Goal: Task Accomplishment & Management: Manage account settings

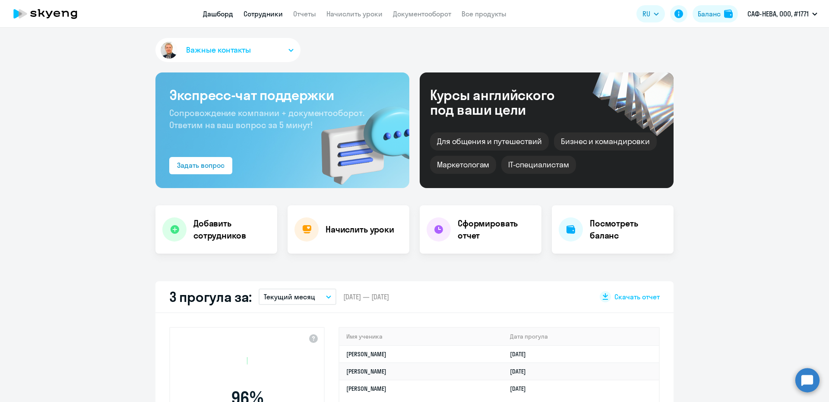
click at [276, 14] on link "Сотрудники" at bounding box center [262, 13] width 39 height 9
select select "30"
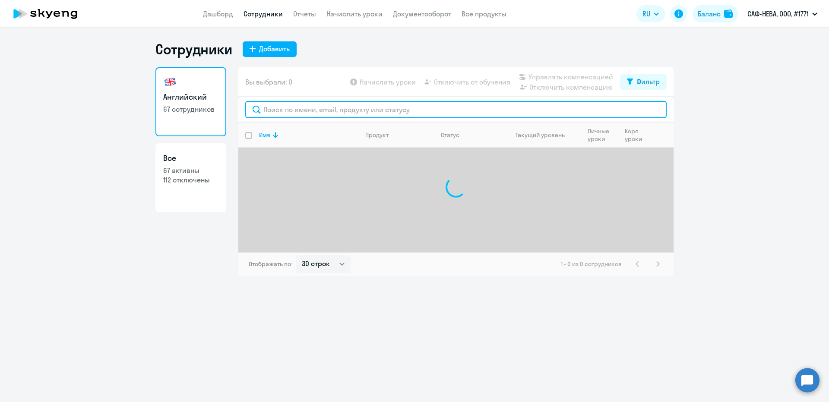
click at [282, 101] on input "text" at bounding box center [455, 109] width 421 height 17
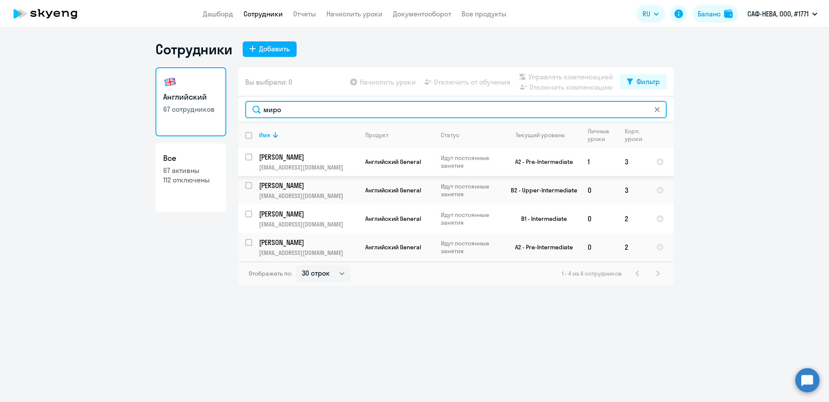
type input "миро"
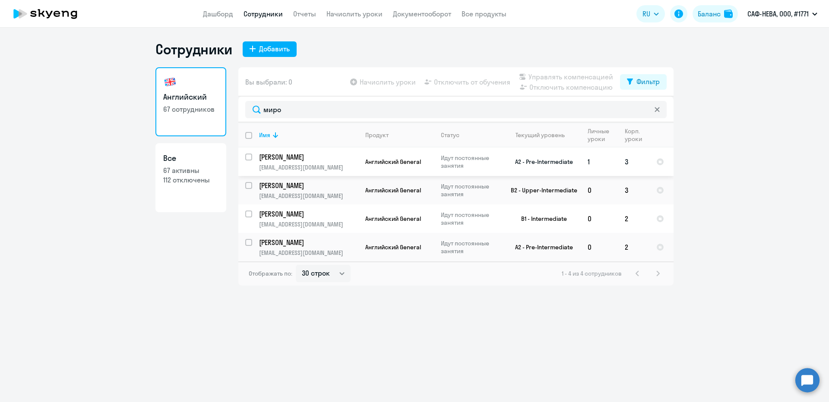
click at [246, 159] on input "select row 14615097" at bounding box center [253, 162] width 17 height 17
checkbox input "true"
drag, startPoint x: 464, startPoint y: 89, endPoint x: 455, endPoint y: 78, distance: 14.4
click at [463, 88] on div "Начислить уроки Отключить от обучения Управлять компенсацией Отключить компенса…" at bounding box center [484, 82] width 272 height 21
click at [455, 78] on span "Отключить от обучения" at bounding box center [472, 82] width 76 height 10
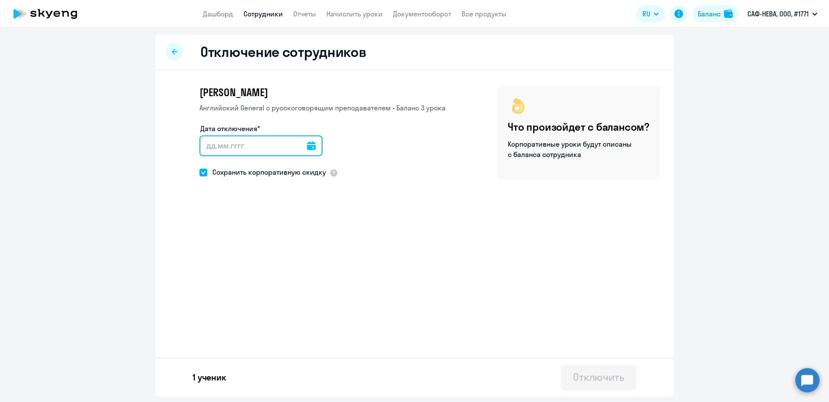
click at [248, 150] on input "Дата отключения*" at bounding box center [260, 146] width 123 height 21
click at [309, 146] on icon at bounding box center [311, 146] width 9 height 9
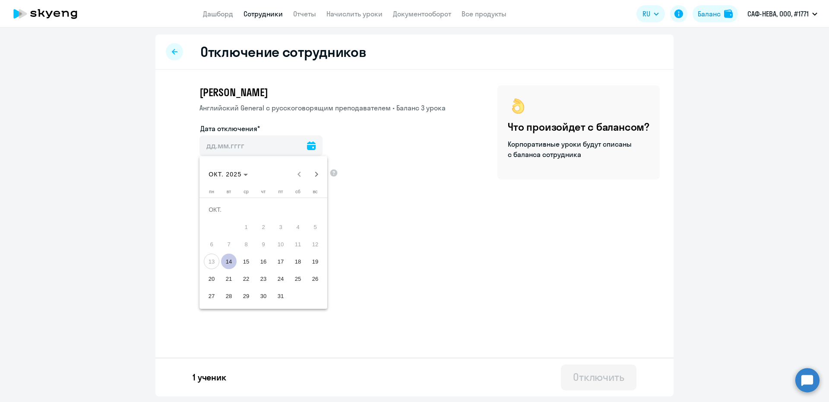
click at [249, 258] on span "15" at bounding box center [246, 262] width 16 height 16
type input "15.10.2025"
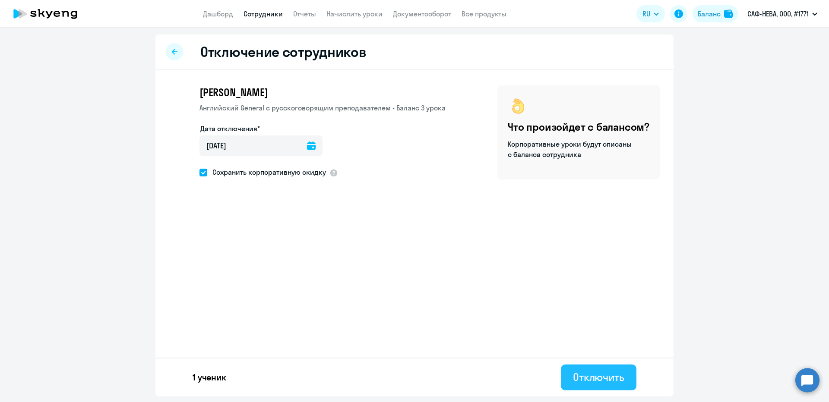
click at [590, 381] on div "Отключить" at bounding box center [598, 377] width 51 height 14
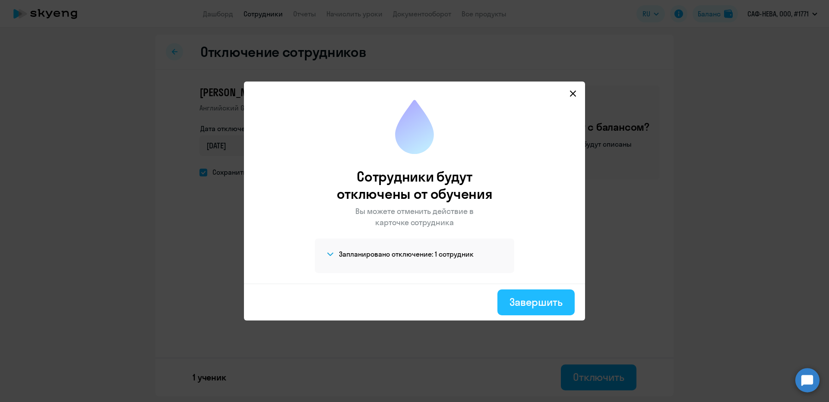
click at [556, 301] on div "Завершить" at bounding box center [535, 302] width 53 height 14
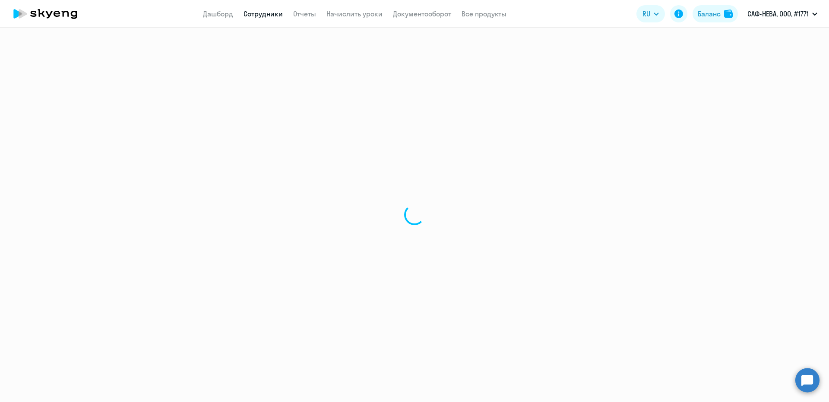
select select "30"
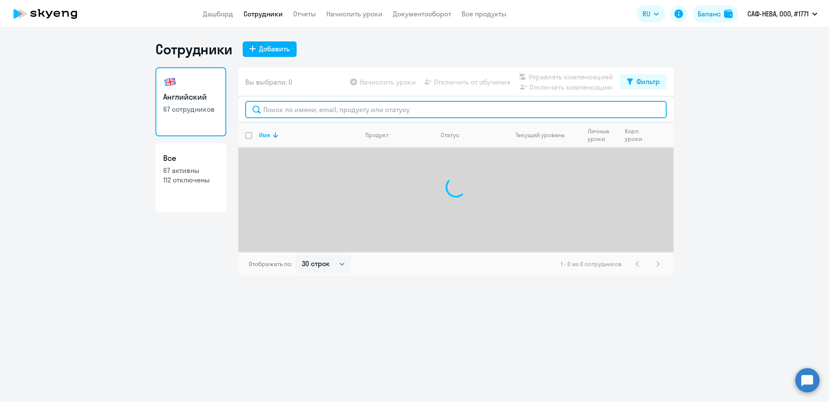
click at [306, 111] on input "text" at bounding box center [455, 109] width 421 height 17
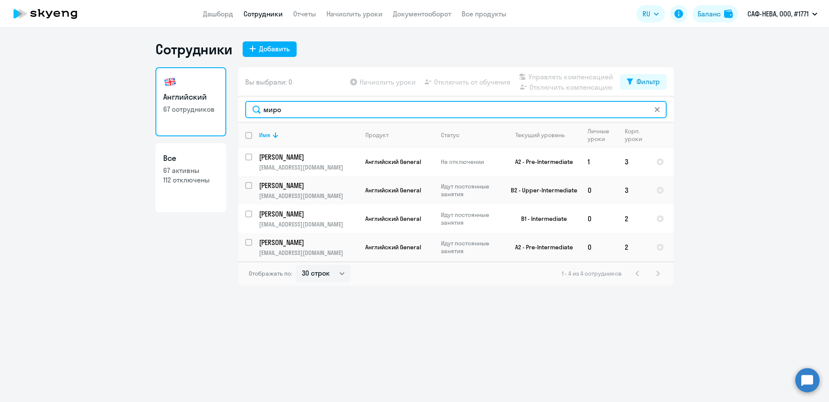
type input "миро"
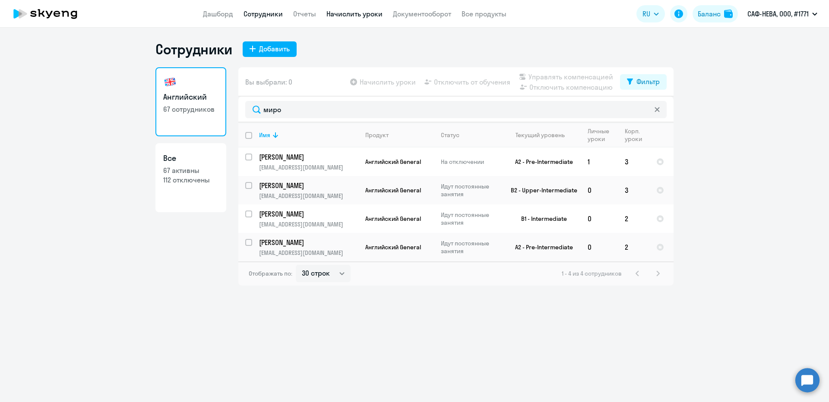
click at [333, 11] on link "Начислить уроки" at bounding box center [354, 13] width 56 height 9
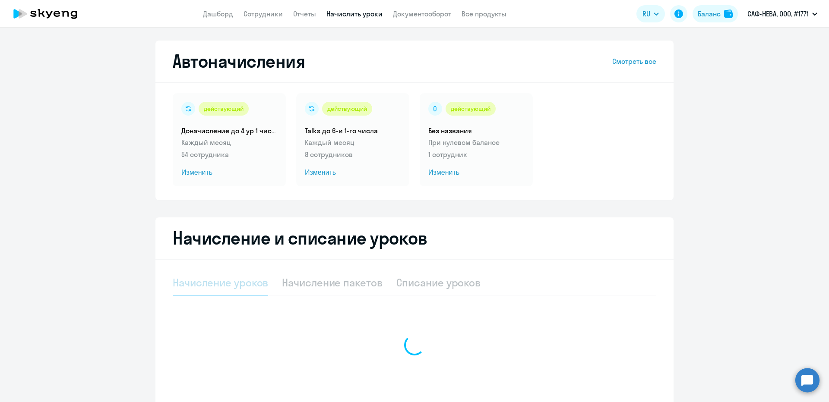
select select "10"
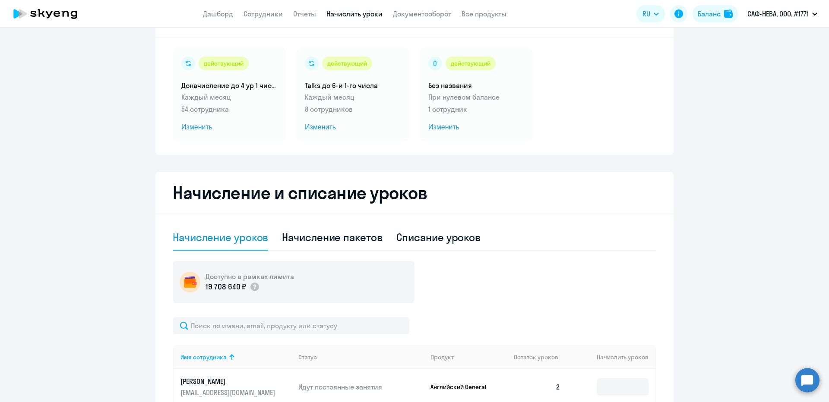
scroll to position [130, 0]
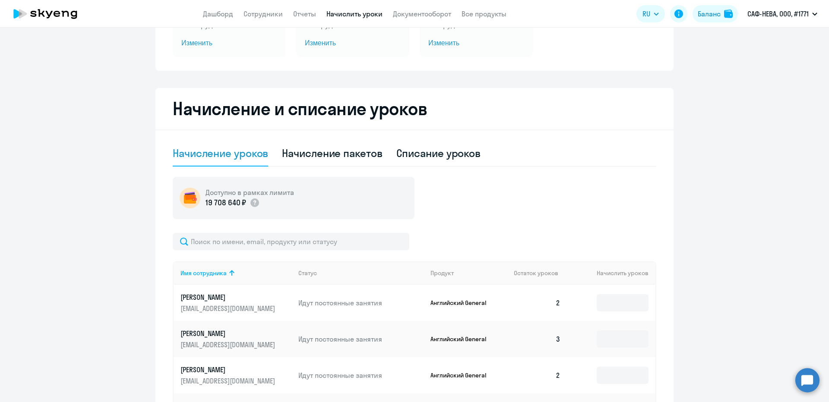
click at [249, 247] on input "text" at bounding box center [291, 241] width 237 height 17
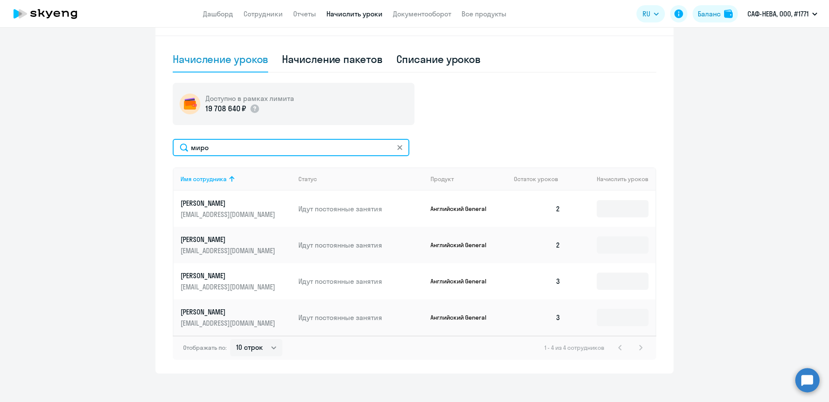
scroll to position [230, 0]
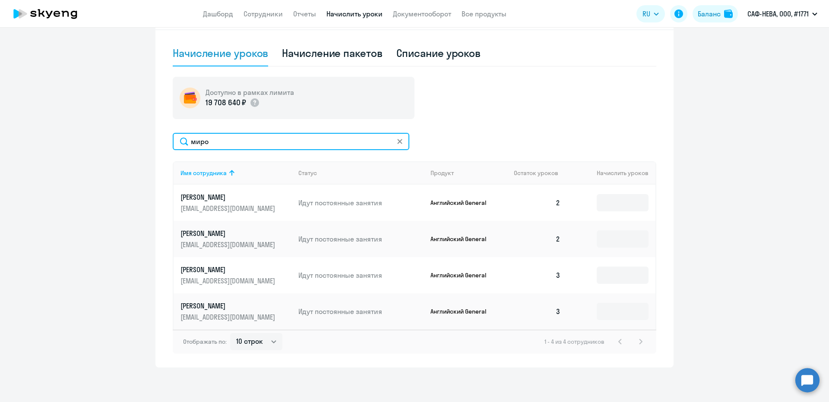
type input "миро"
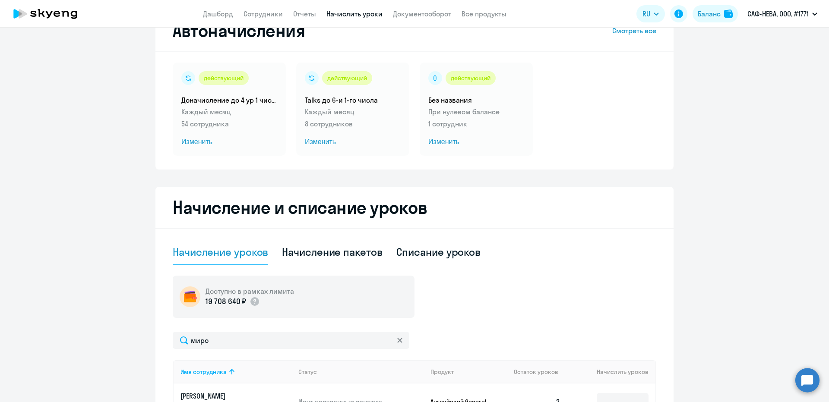
scroll to position [0, 0]
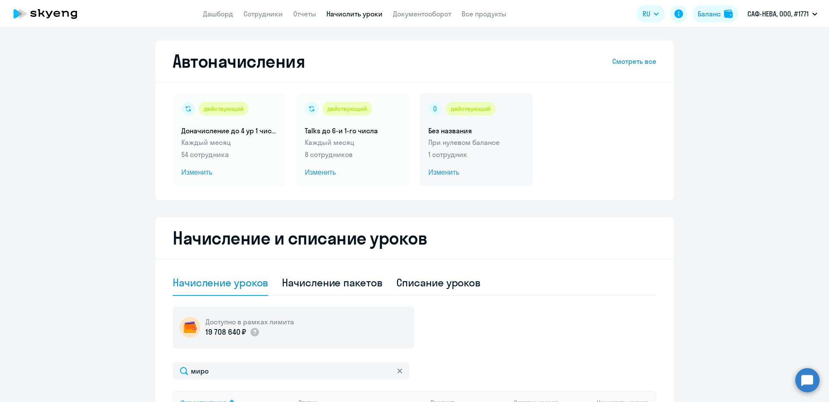
click at [480, 183] on div "действующий Без названия При нулевом балансе 1 сотрудник Изменить" at bounding box center [476, 139] width 113 height 93
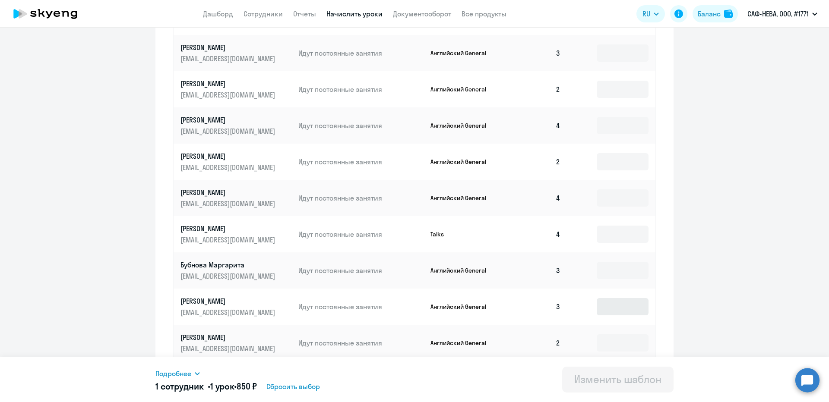
scroll to position [357, 0]
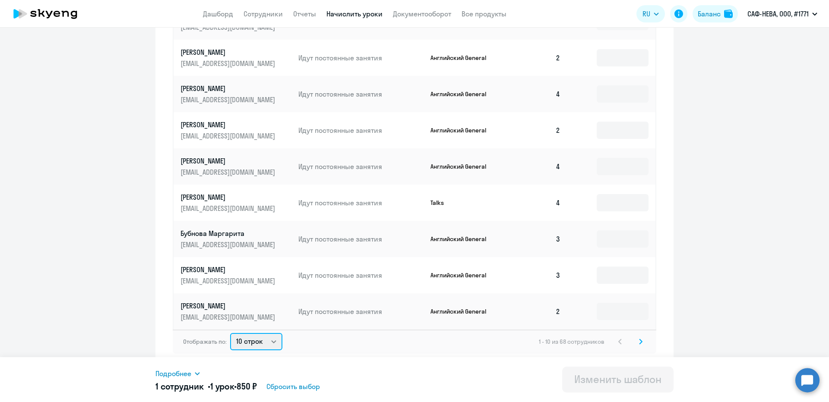
click at [247, 340] on select "10 строк 30 строк 50 строк" at bounding box center [256, 341] width 52 height 17
select select "50"
click at [230, 333] on select "10 строк 30 строк 50 строк" at bounding box center [256, 341] width 52 height 17
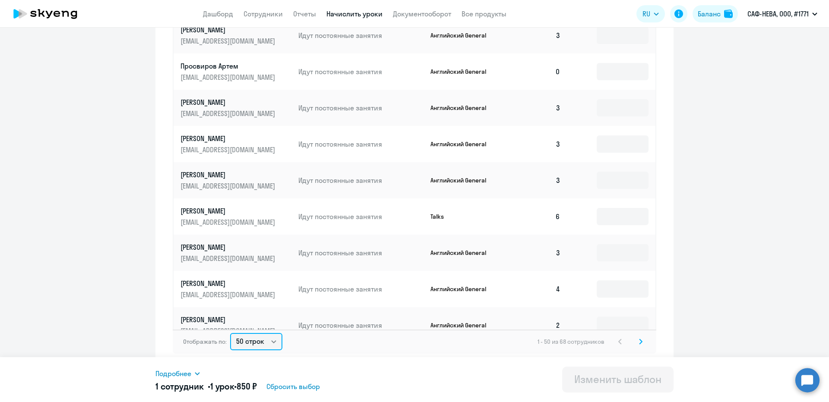
scroll to position [1443, 0]
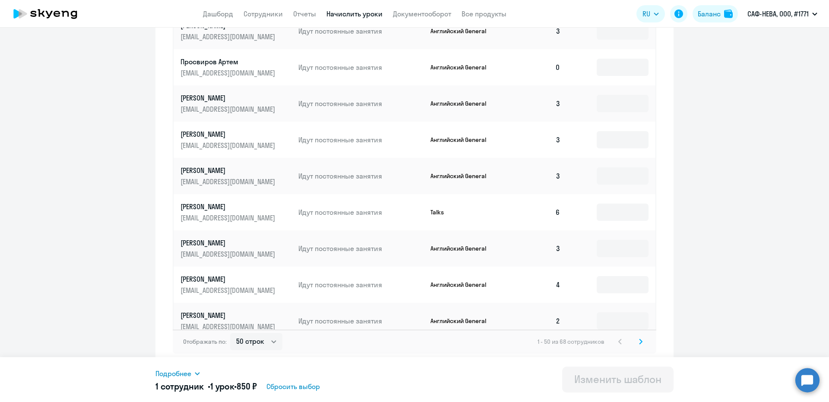
click at [642, 341] on svg-icon at bounding box center [640, 342] width 10 height 10
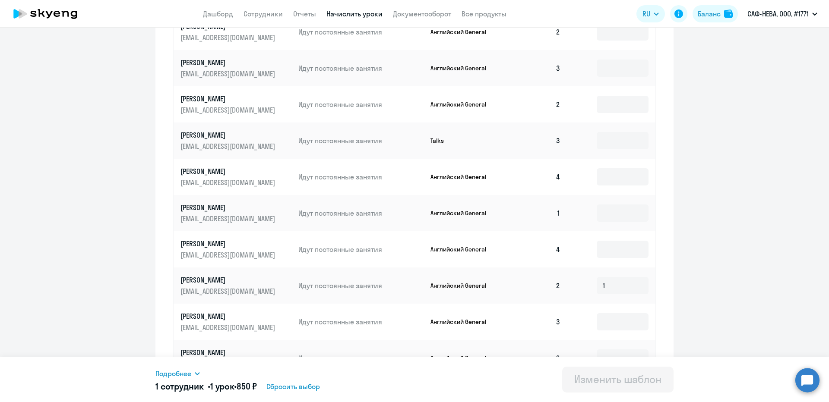
scroll to position [365, 0]
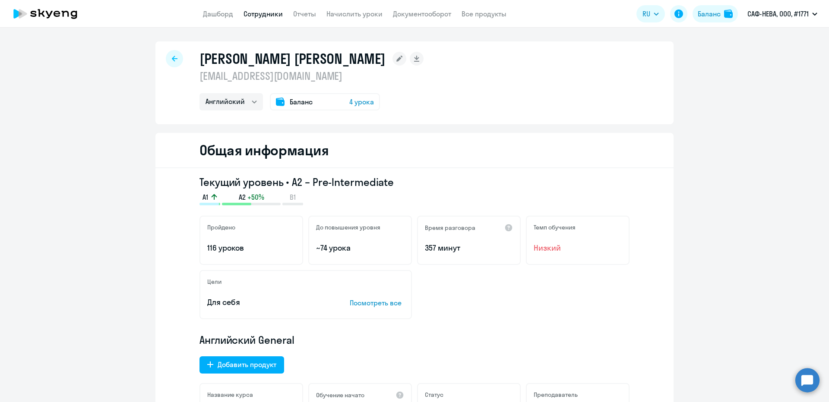
select select "english"
drag, startPoint x: 175, startPoint y: 59, endPoint x: 183, endPoint y: 67, distance: 11.3
click at [176, 60] on div at bounding box center [174, 58] width 17 height 17
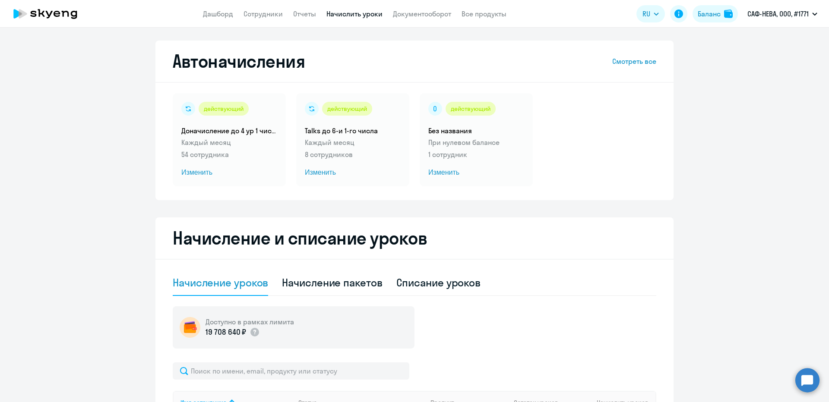
select select "10"
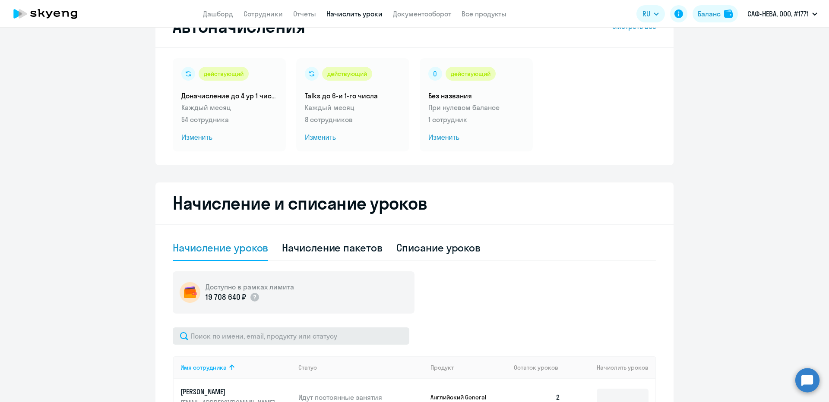
scroll to position [86, 0]
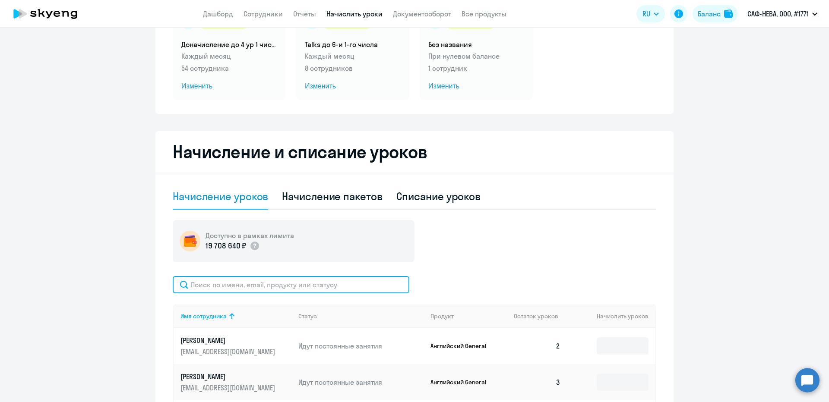
click at [222, 291] on input "text" at bounding box center [291, 284] width 237 height 17
type input "миро"
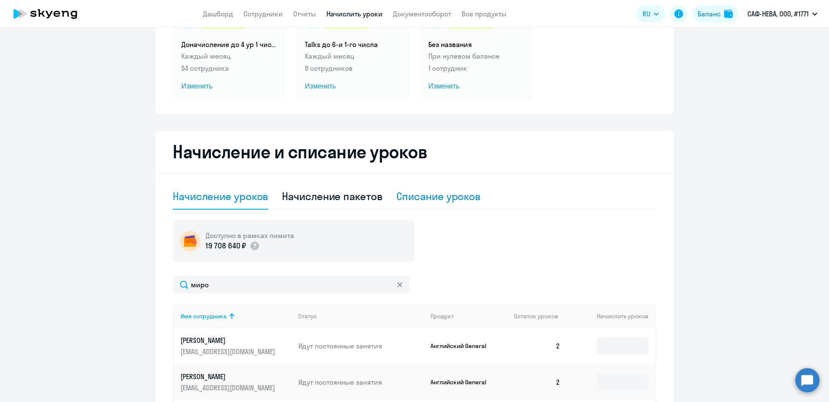
click at [406, 206] on div "Списание уроков" at bounding box center [438, 197] width 85 height 26
select select "10"
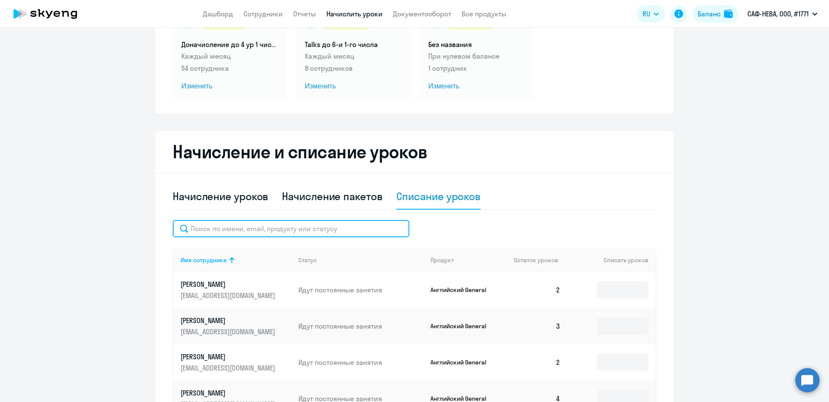
click at [335, 237] on input "text" at bounding box center [291, 228] width 237 height 17
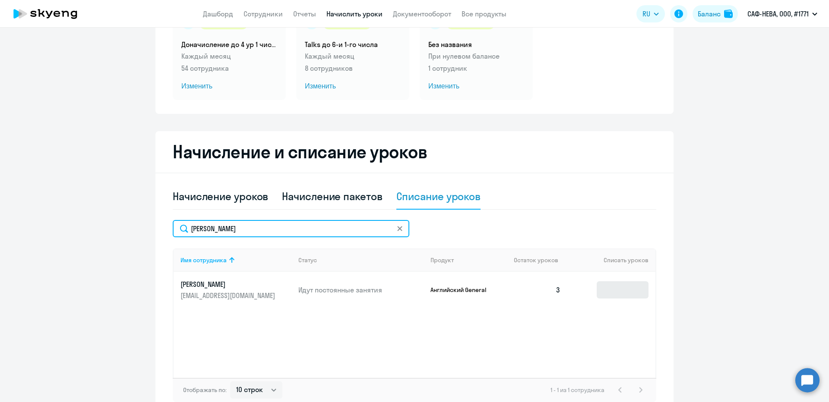
type input "мирош"
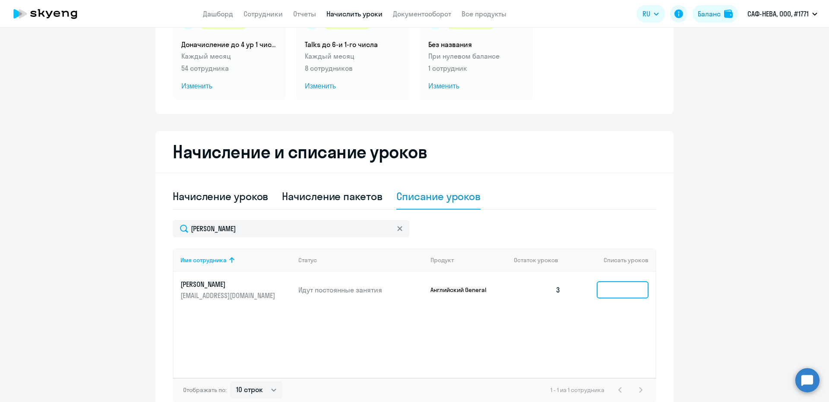
click at [606, 283] on input at bounding box center [623, 289] width 52 height 17
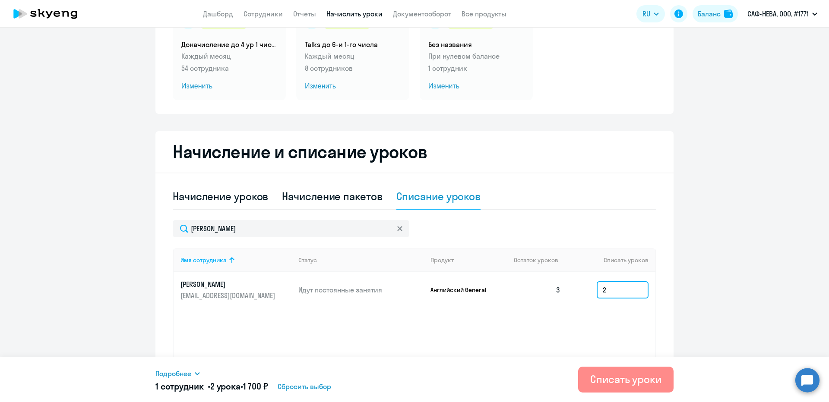
type input "2"
click at [596, 376] on div "Списать уроки" at bounding box center [625, 380] width 71 height 14
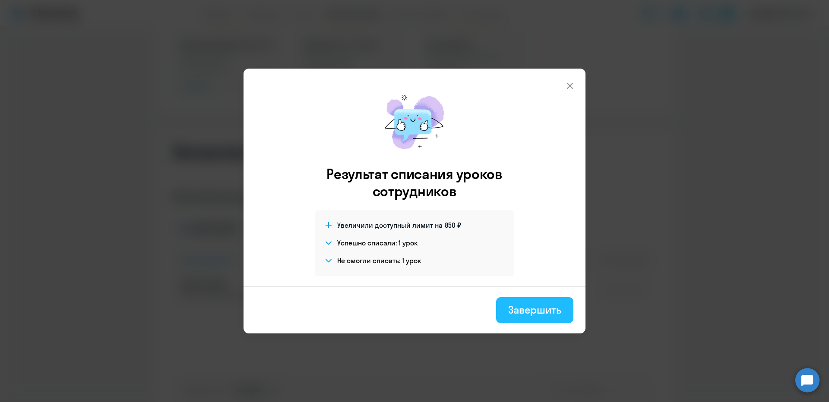
click at [533, 302] on button "Завершить" at bounding box center [534, 310] width 77 height 26
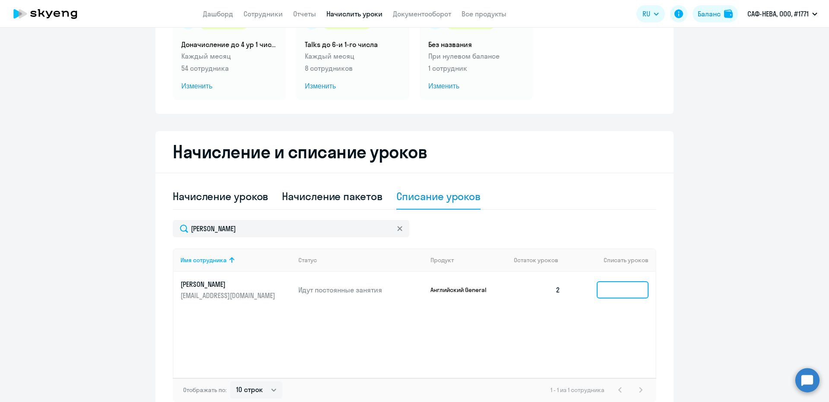
click at [626, 291] on input at bounding box center [623, 289] width 52 height 17
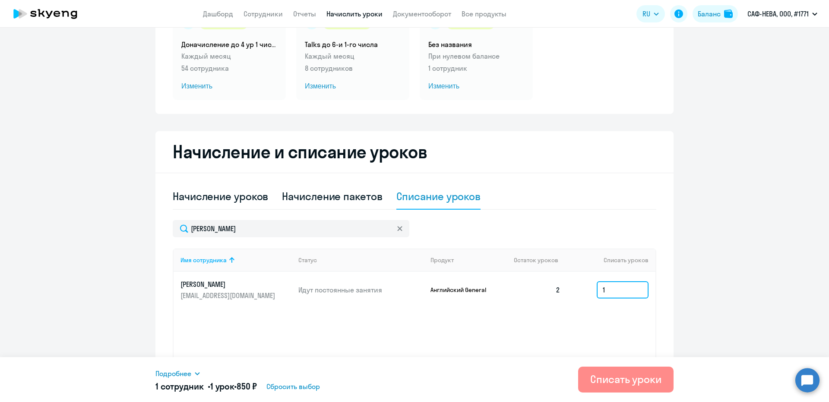
type input "1"
click at [601, 389] on button "Списать уроки" at bounding box center [625, 380] width 95 height 26
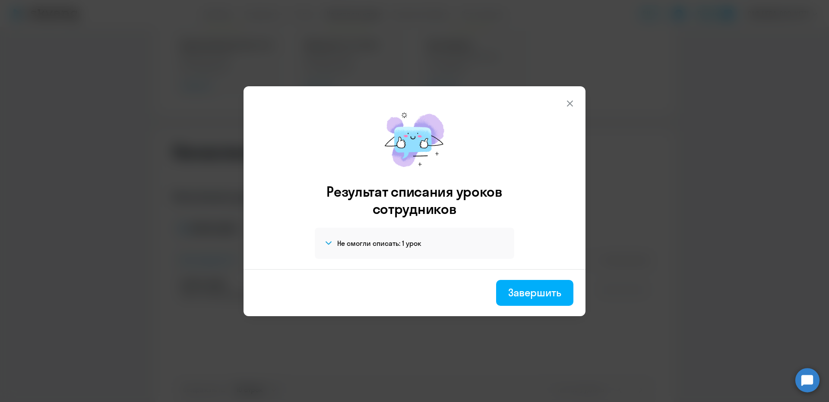
click at [521, 298] on div "Завершить" at bounding box center [534, 293] width 53 height 14
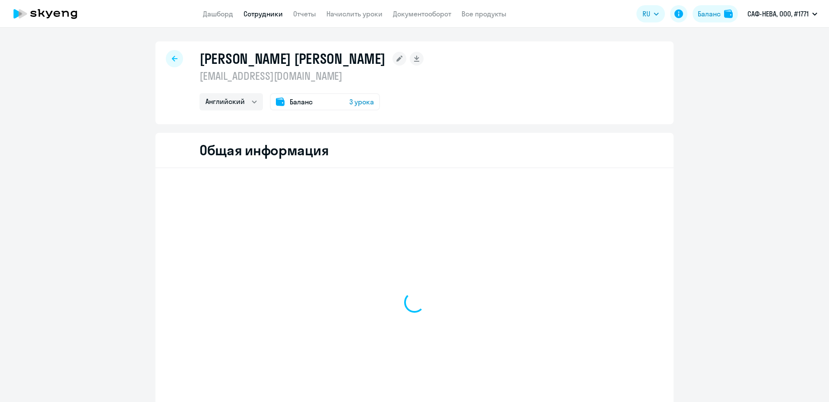
select select "english"
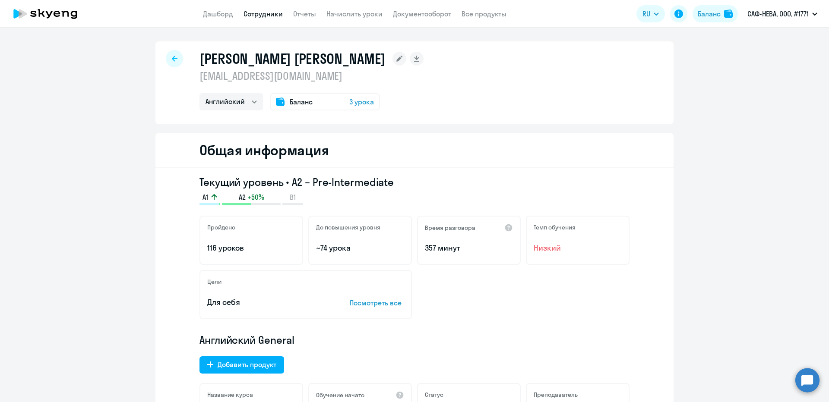
click at [238, 66] on h1 "[PERSON_NAME] [PERSON_NAME]" at bounding box center [292, 58] width 186 height 17
click at [239, 71] on p "[EMAIL_ADDRESS][DOMAIN_NAME]" at bounding box center [311, 76] width 224 height 14
copy p "[EMAIL_ADDRESS][DOMAIN_NAME]"
